Goal: Task Accomplishment & Management: Manage account settings

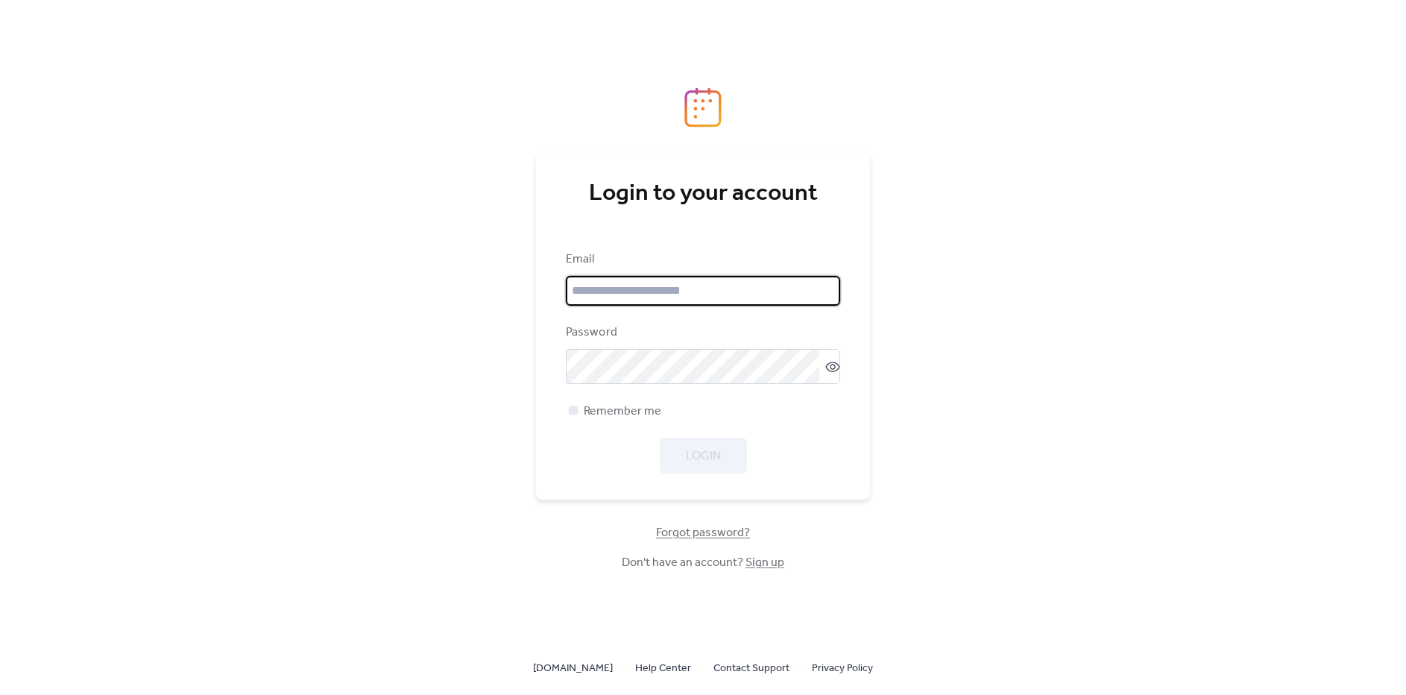
type input "**********"
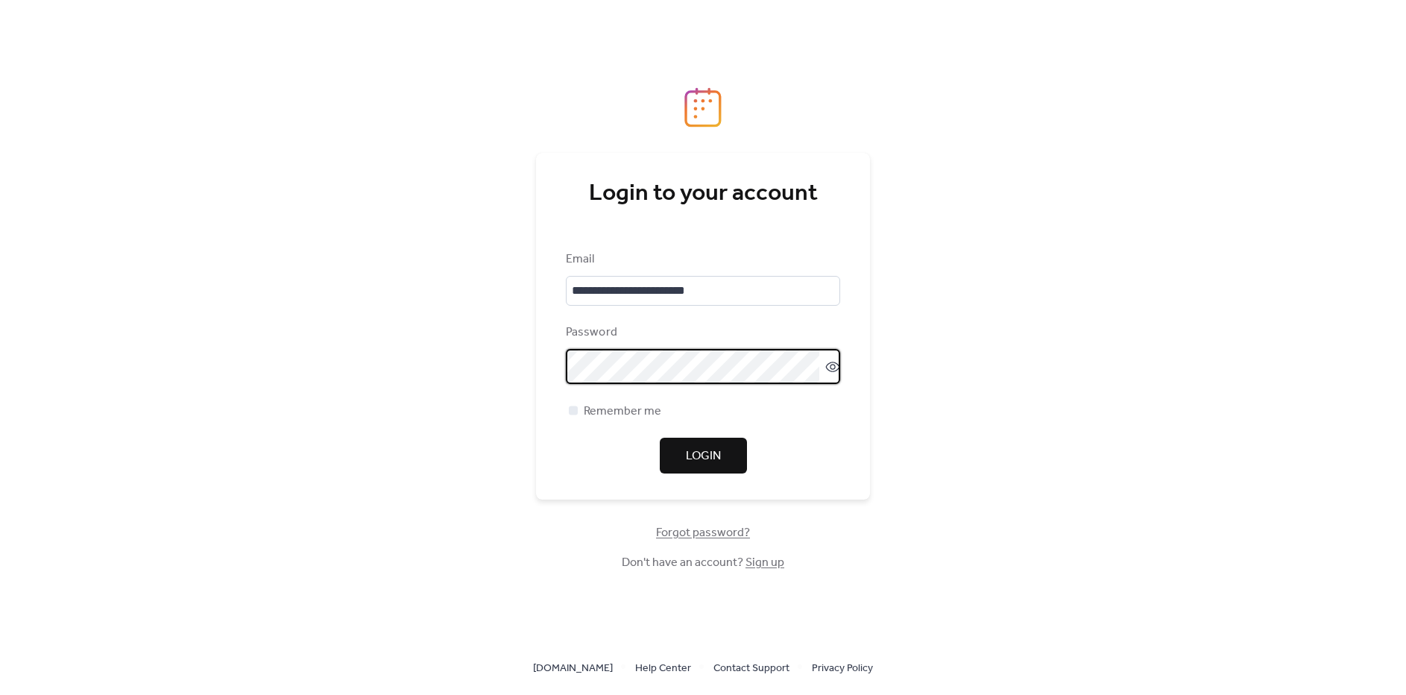
click at [703, 453] on span "Login" at bounding box center [703, 456] width 35 height 18
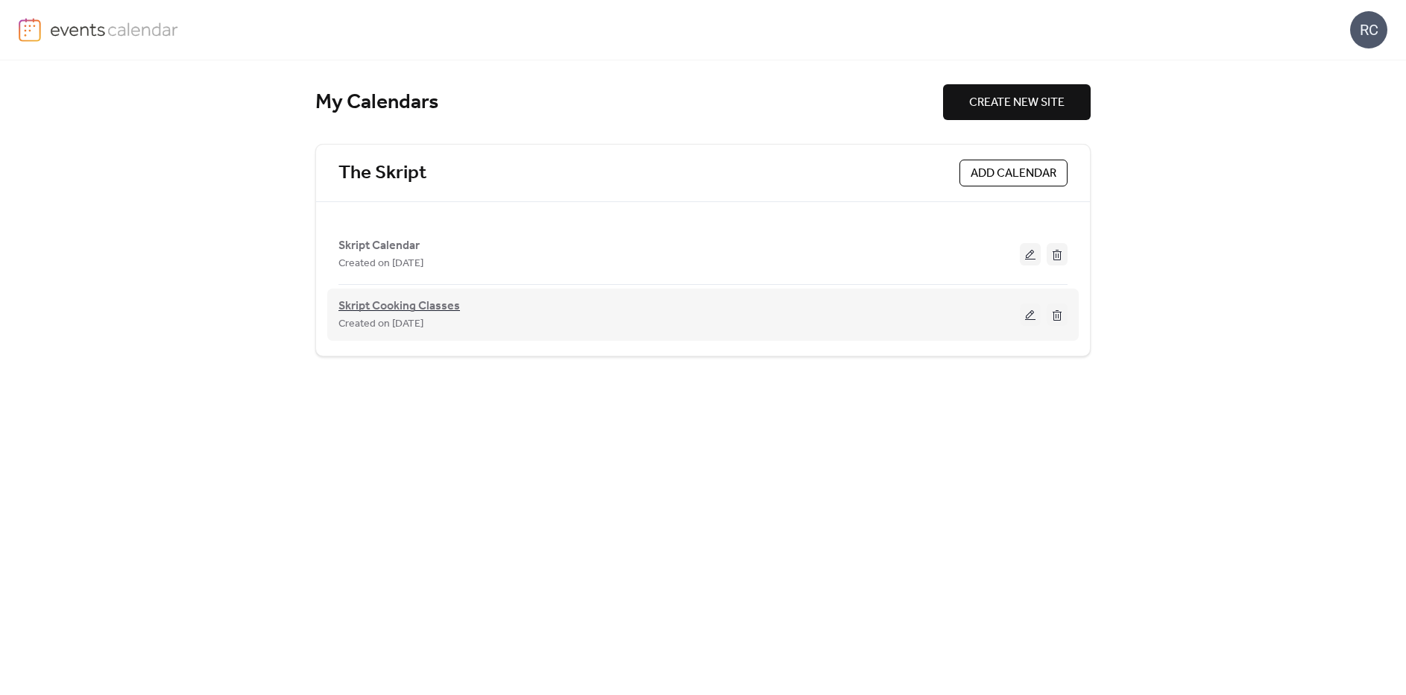
click at [373, 306] on span "Skript Cooking Classes" at bounding box center [398, 306] width 121 height 18
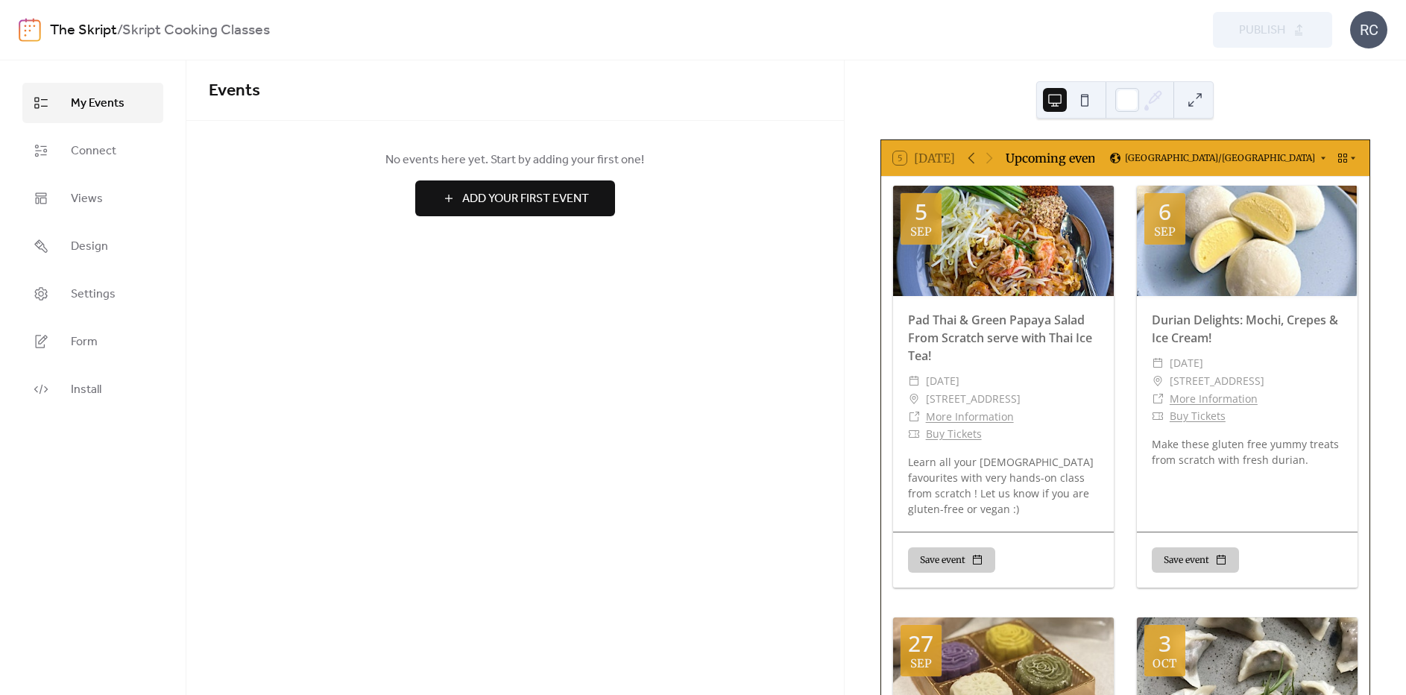
click at [1274, 28] on div "Preview Publish" at bounding box center [1038, 30] width 587 height 36
click at [80, 29] on link "The Skript" at bounding box center [83, 30] width 67 height 28
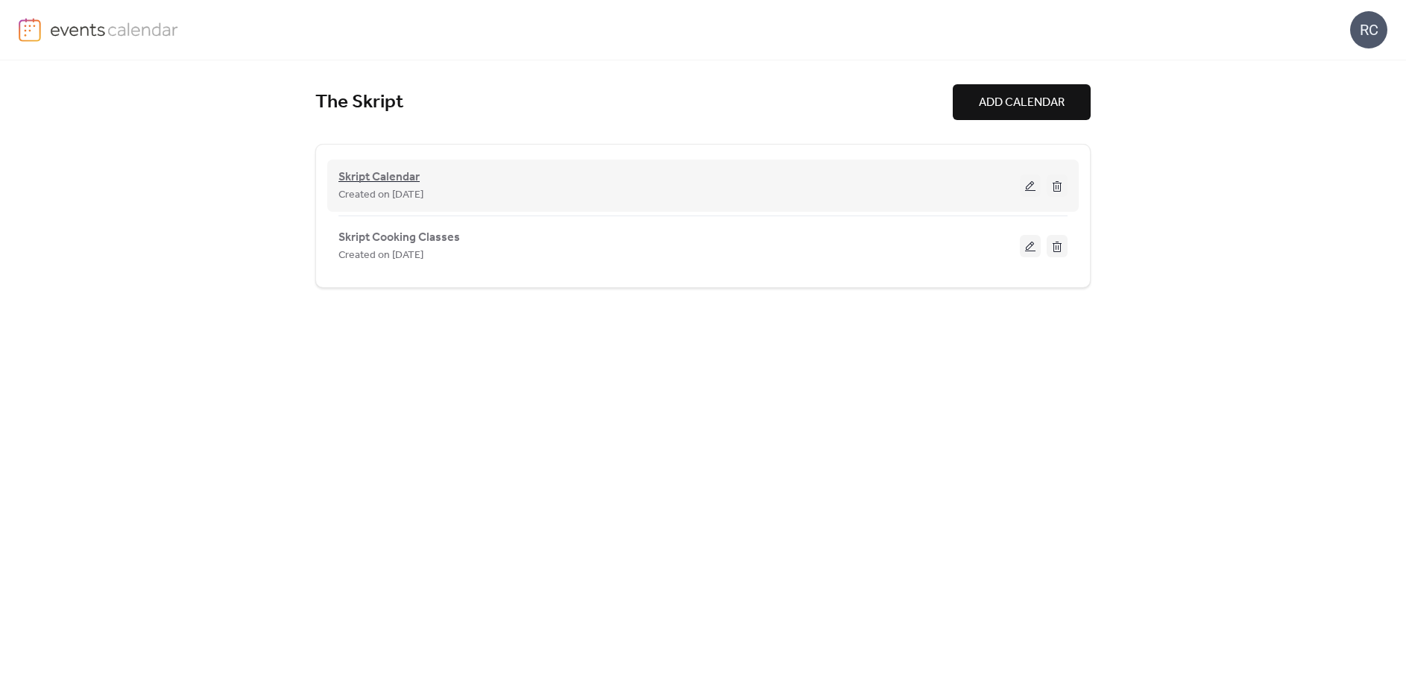
click at [373, 175] on span "Skript Calendar" at bounding box center [378, 177] width 81 height 18
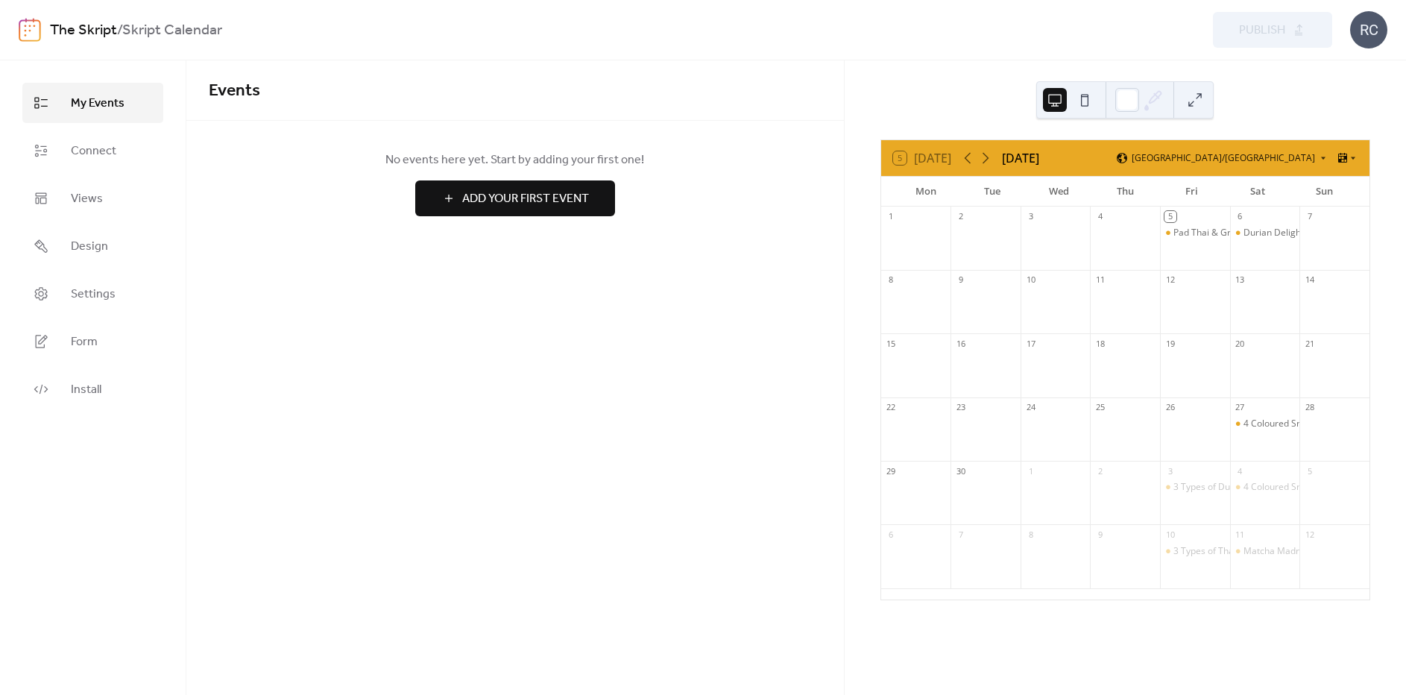
click at [86, 22] on link "The Skript" at bounding box center [83, 30] width 67 height 28
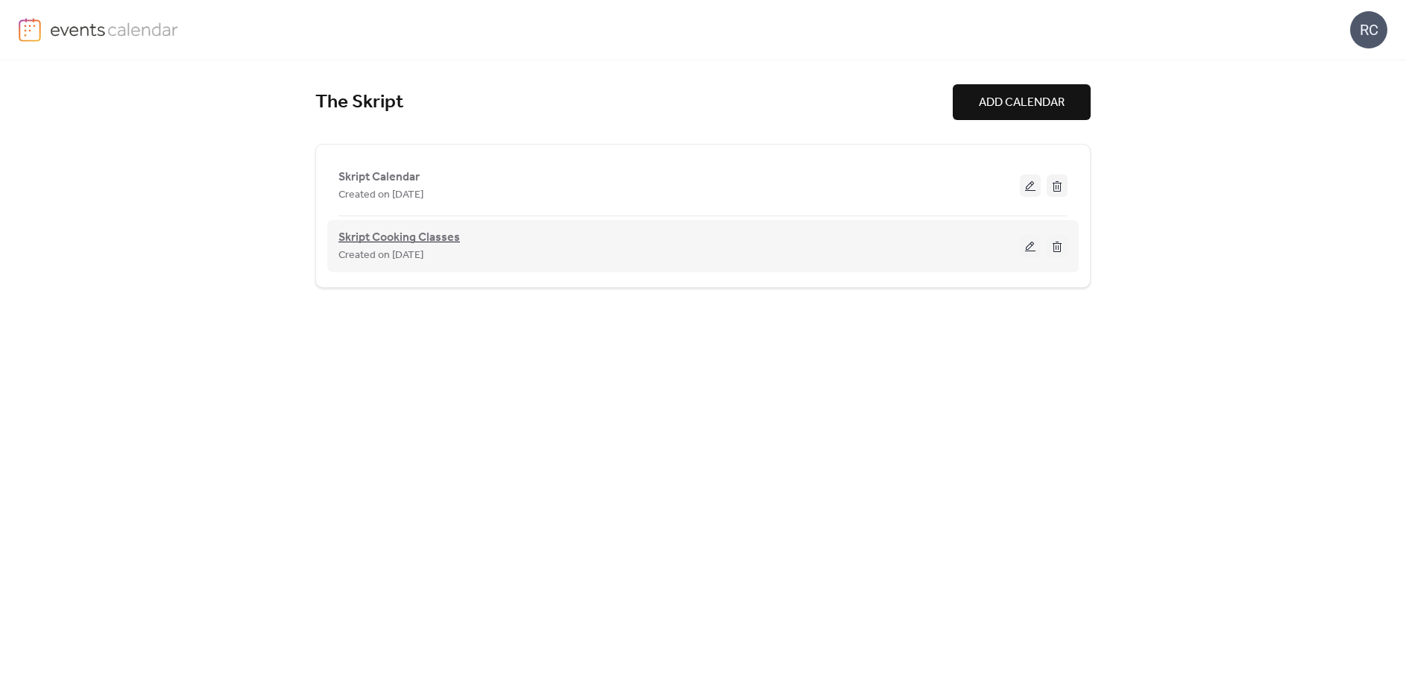
click at [416, 233] on span "Skript Cooking Classes" at bounding box center [398, 238] width 121 height 18
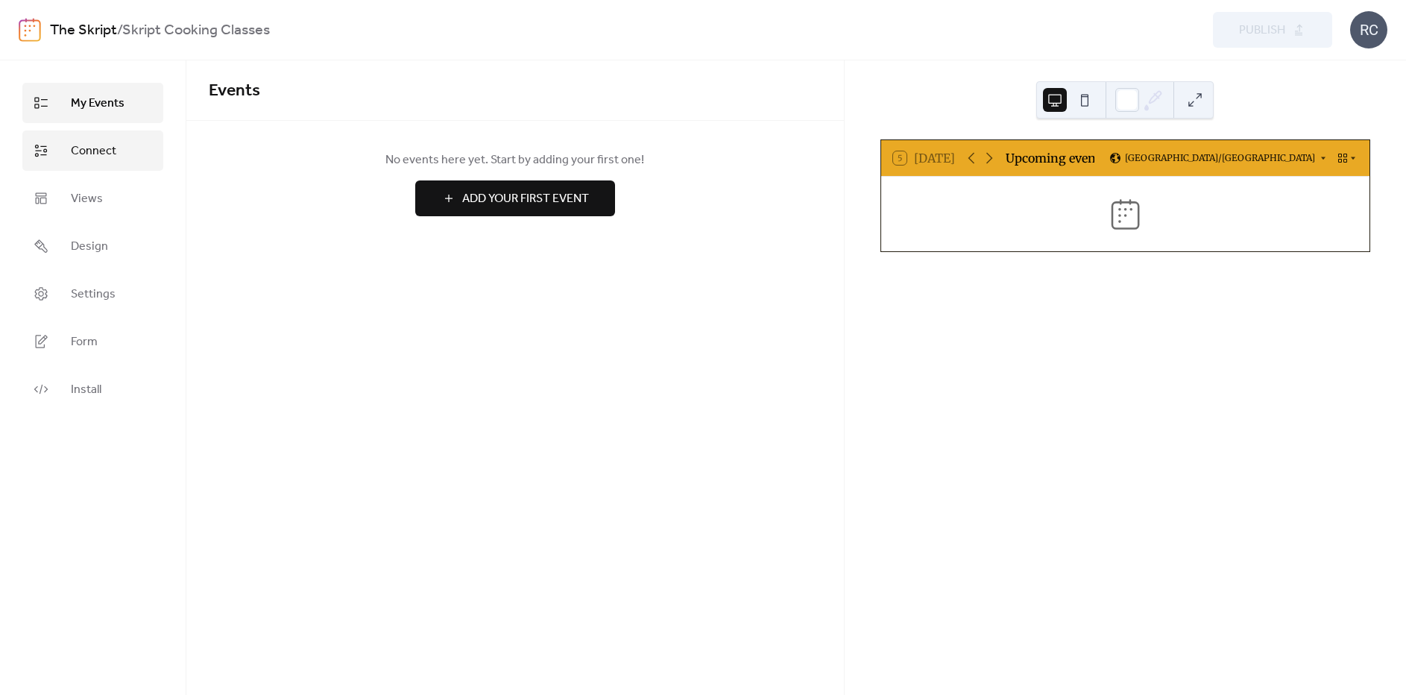
click at [88, 144] on span "Connect" at bounding box center [93, 151] width 45 height 18
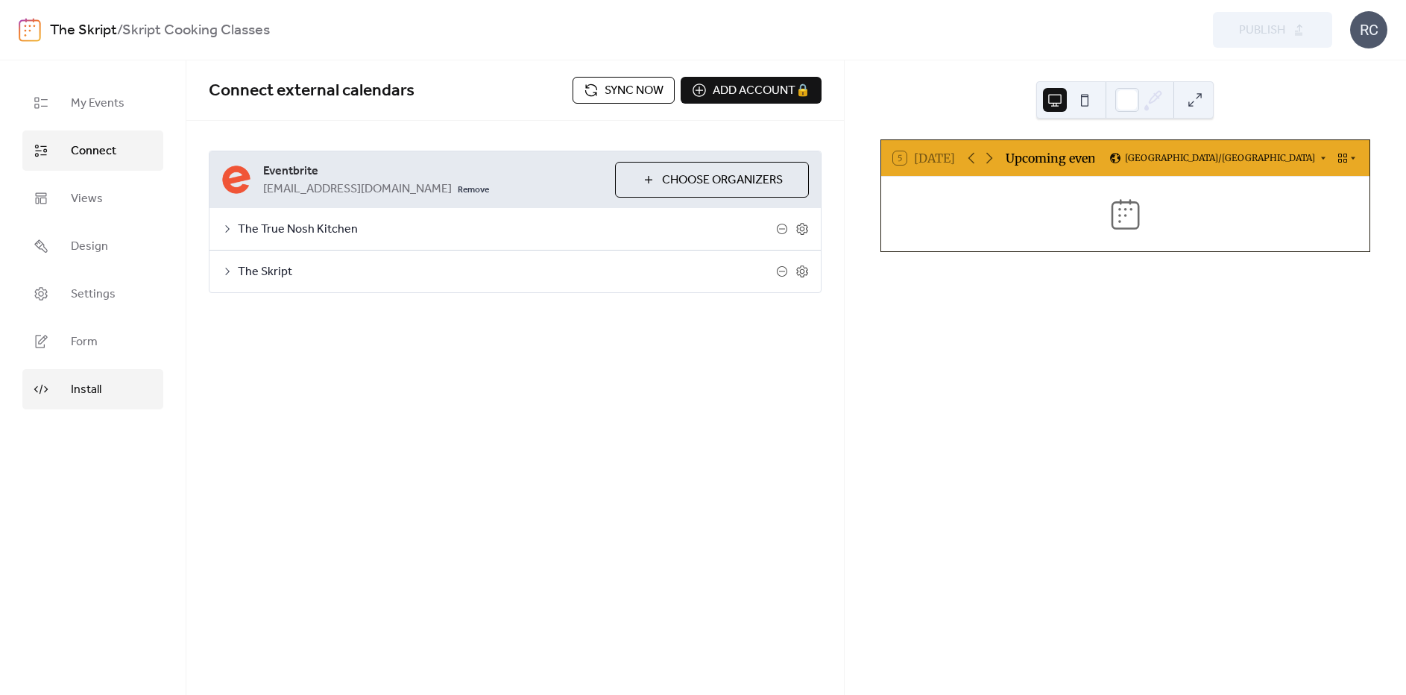
click at [88, 382] on span "Install" at bounding box center [86, 390] width 31 height 18
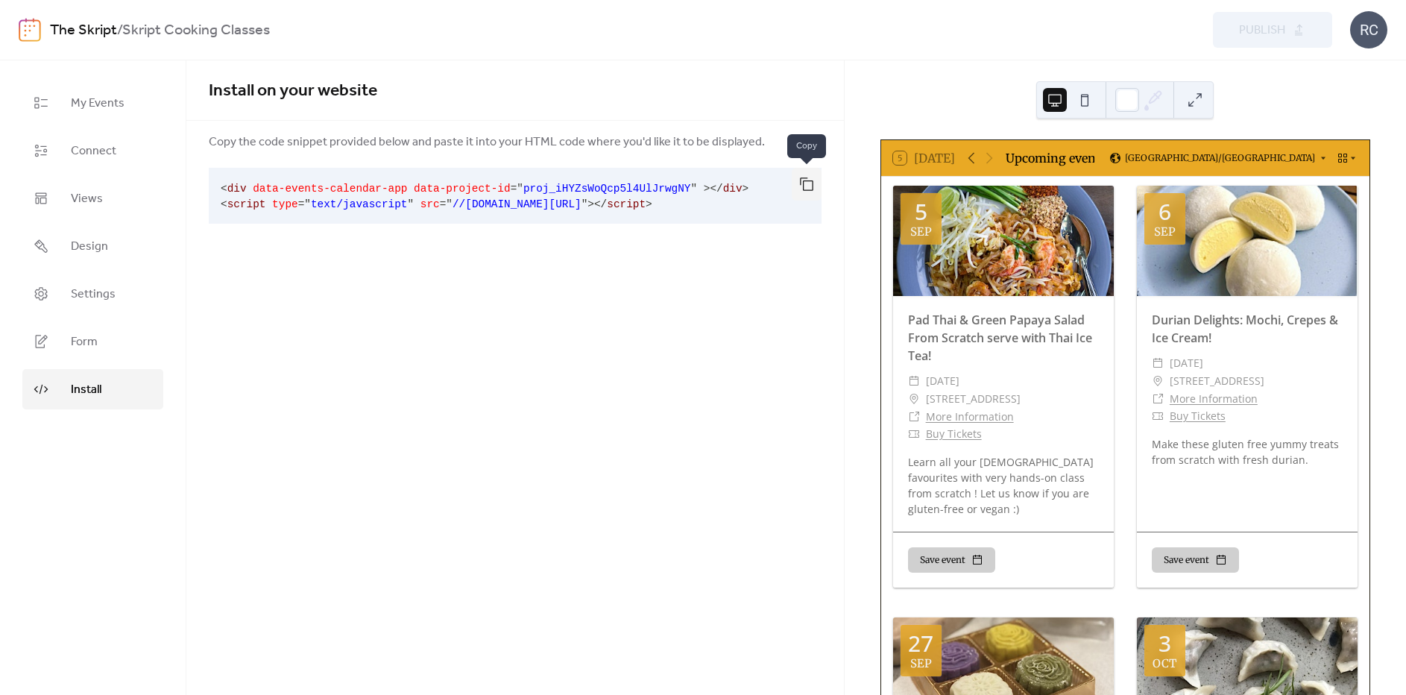
click at [804, 185] on button "button" at bounding box center [807, 184] width 30 height 33
click at [35, 33] on img at bounding box center [30, 30] width 22 height 24
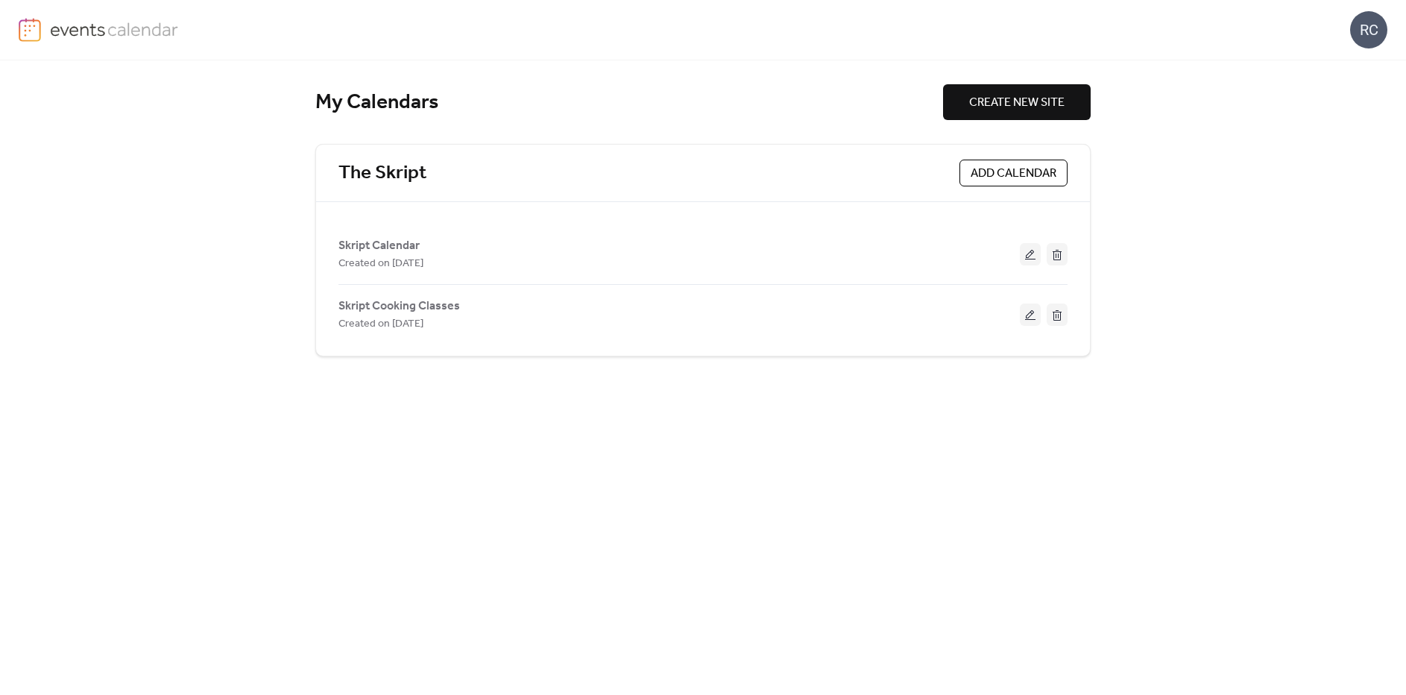
click at [89, 31] on img at bounding box center [114, 29] width 129 height 22
click at [1371, 22] on div "RC" at bounding box center [1368, 29] width 37 height 37
click at [1341, 66] on span "Account" at bounding box center [1339, 67] width 44 height 18
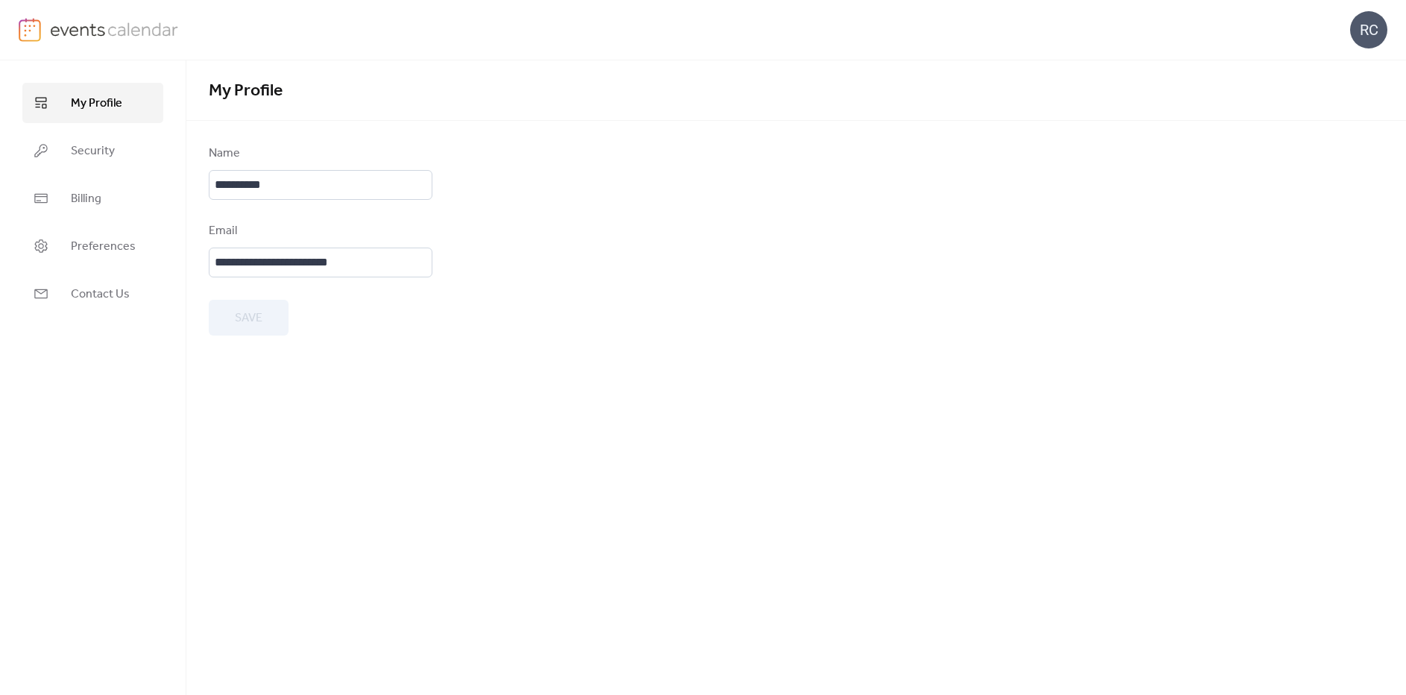
click at [43, 33] on link at bounding box center [99, 30] width 160 height 24
